Goal: Transaction & Acquisition: Download file/media

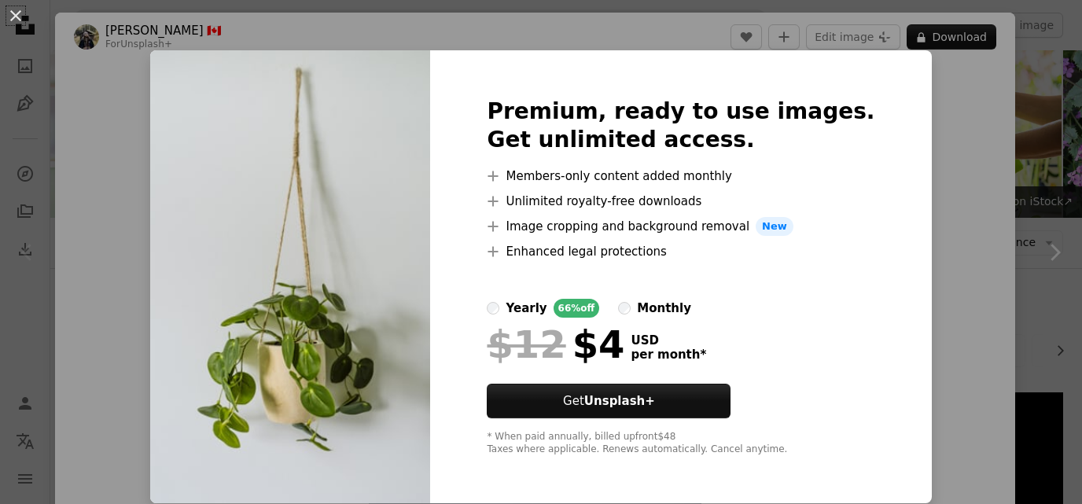
scroll to position [272, 0]
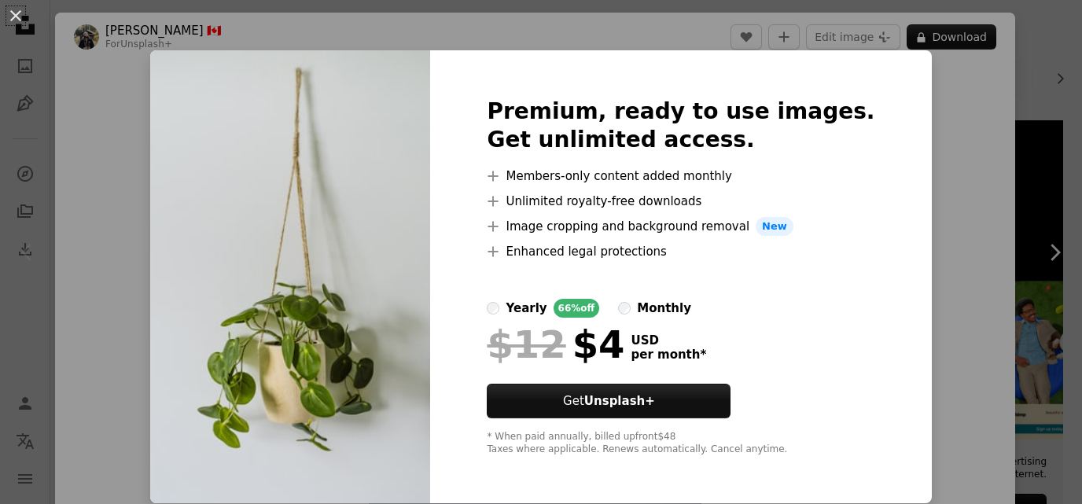
click at [964, 182] on div "An X shape Premium, ready to use images. Get unlimited access. A plus sign Memb…" at bounding box center [541, 252] width 1082 height 504
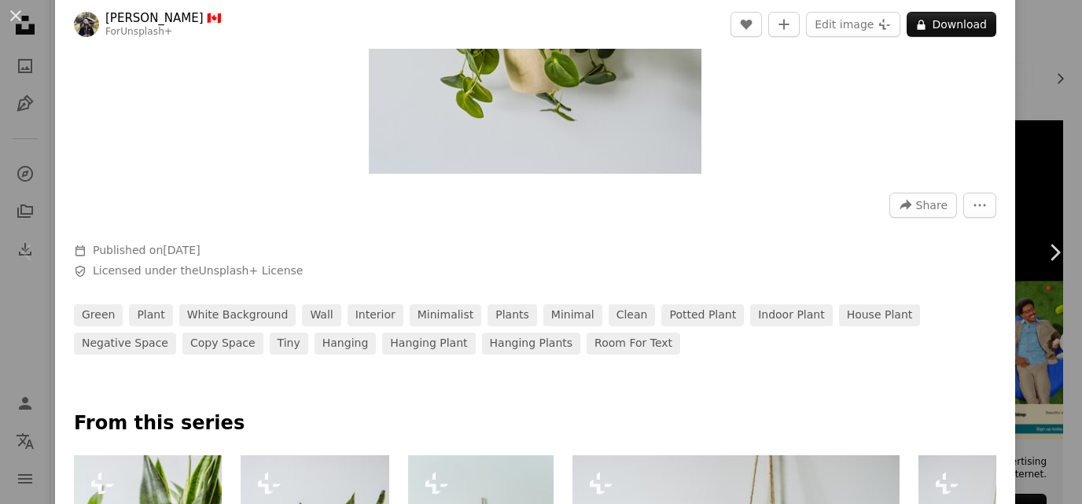
scroll to position [354, 0]
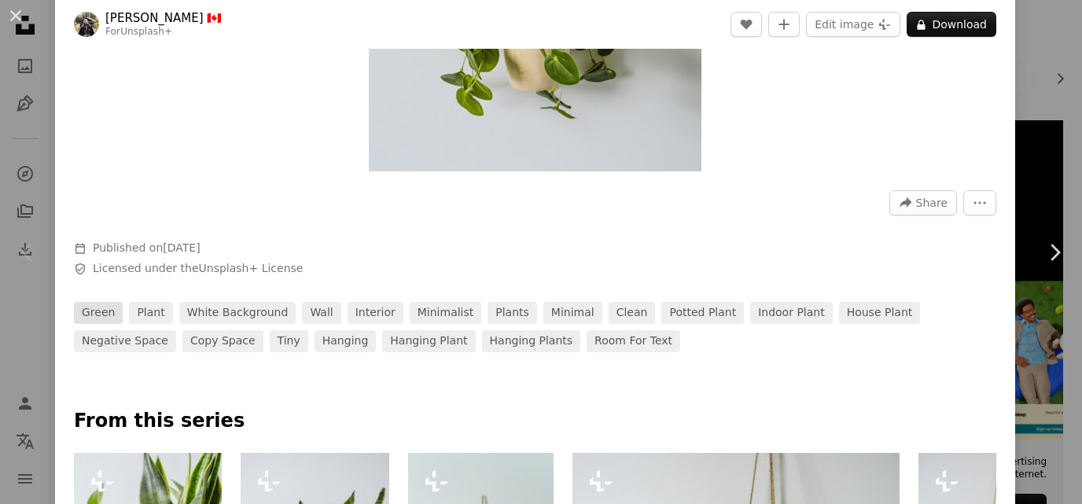
click at [102, 314] on link "green" at bounding box center [98, 313] width 49 height 22
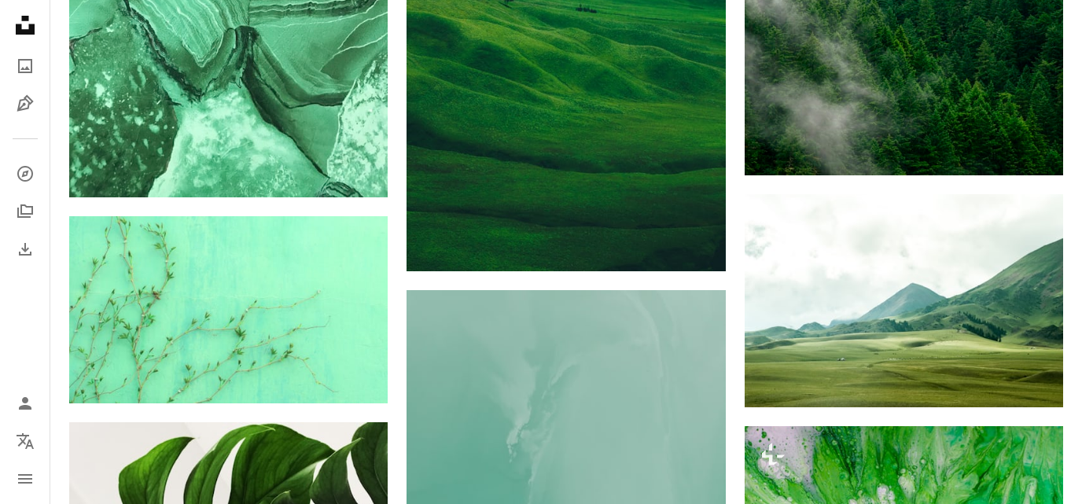
scroll to position [1097, 0]
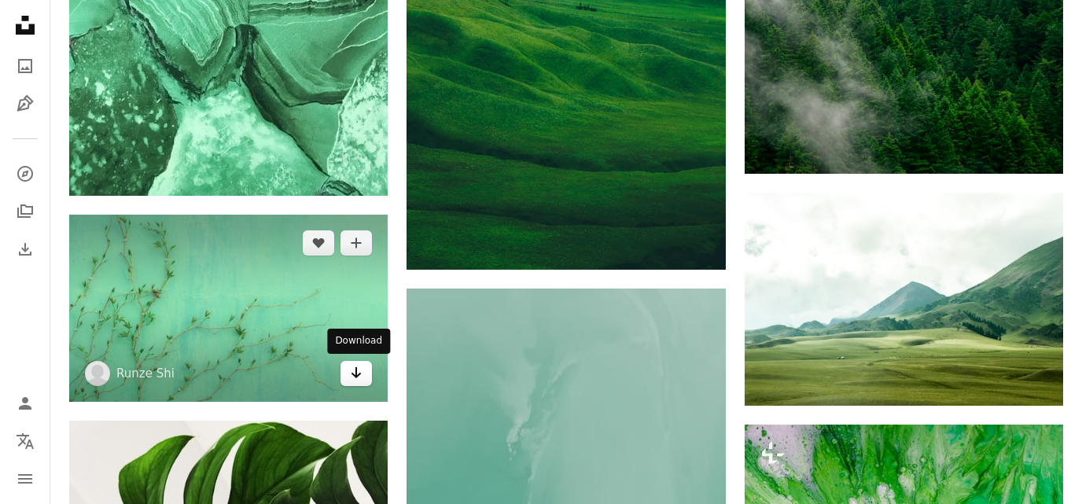
click at [354, 374] on icon "Download" at bounding box center [356, 372] width 10 height 11
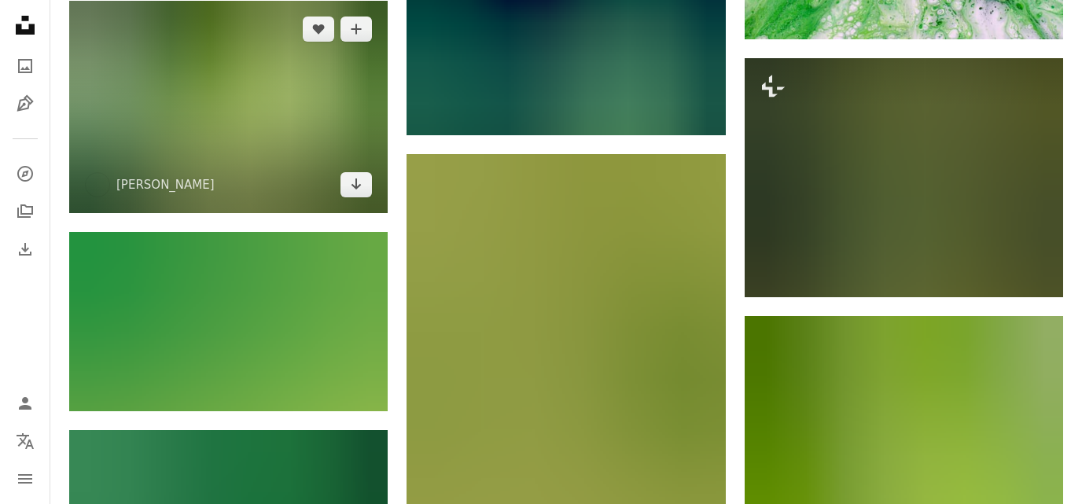
scroll to position [1904, 0]
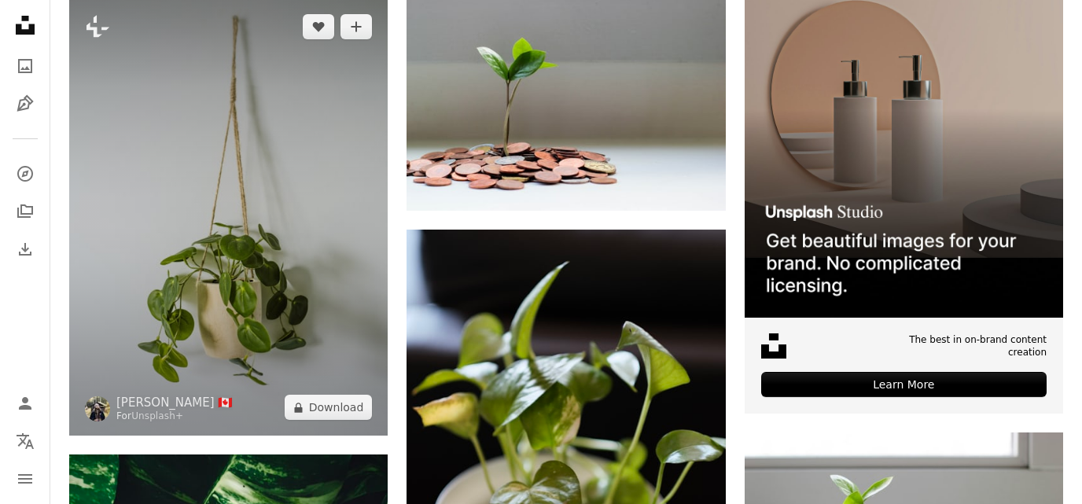
scroll to position [393, 0]
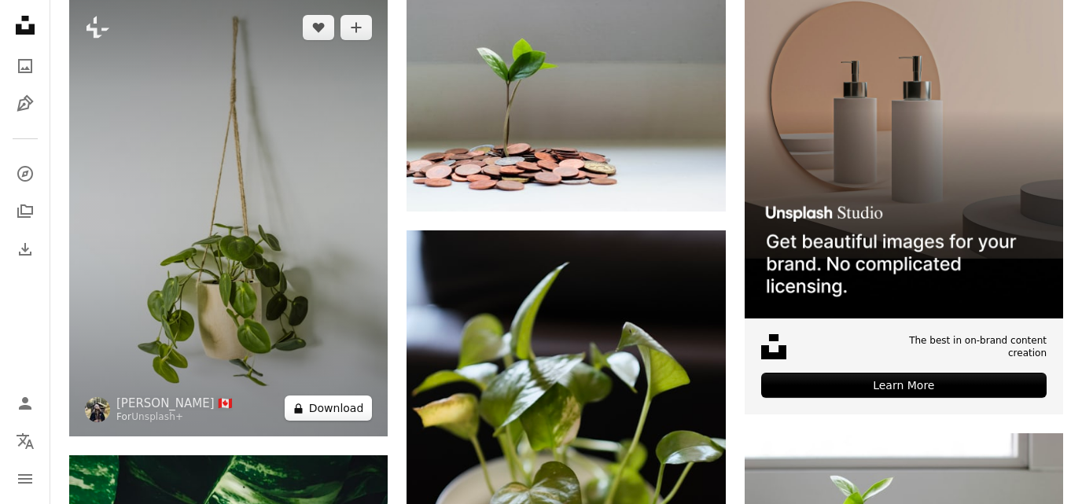
click at [332, 408] on button "A lock Download" at bounding box center [329, 407] width 88 height 25
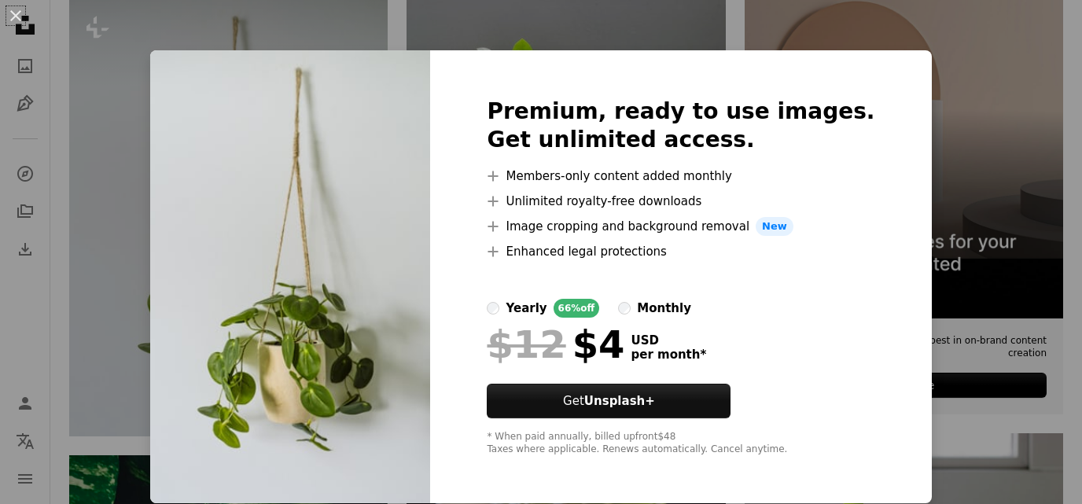
click at [163, 205] on div "An X shape Premium, ready to use images. Get unlimited access. A plus sign Memb…" at bounding box center [541, 252] width 1082 height 504
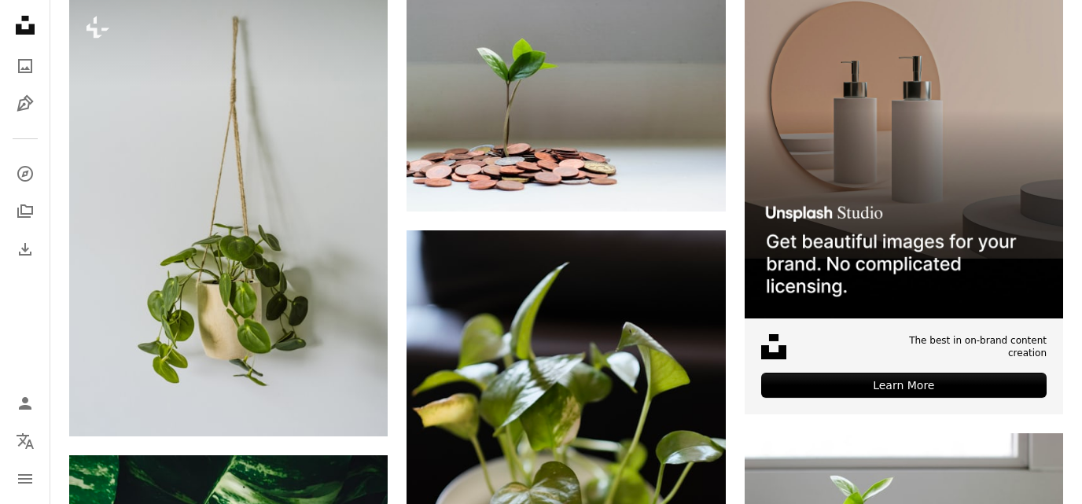
scroll to position [393, 0]
